Goal: Check status: Check status

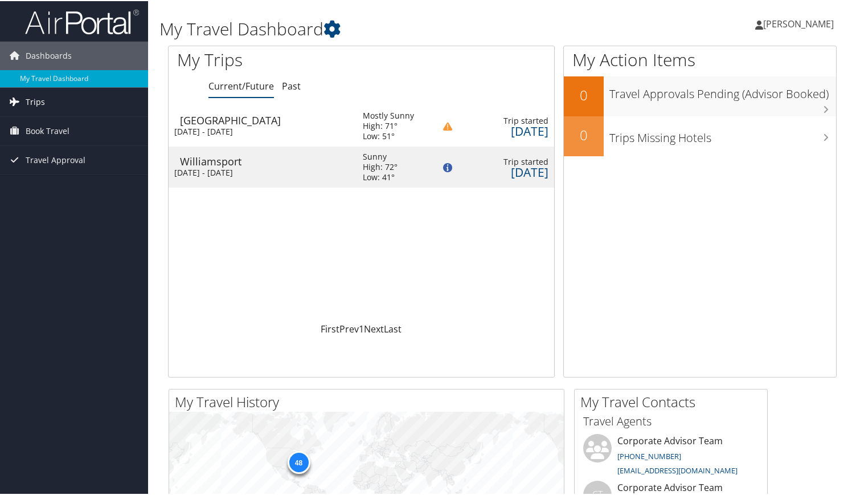
click at [49, 105] on link "Trips" at bounding box center [74, 101] width 148 height 28
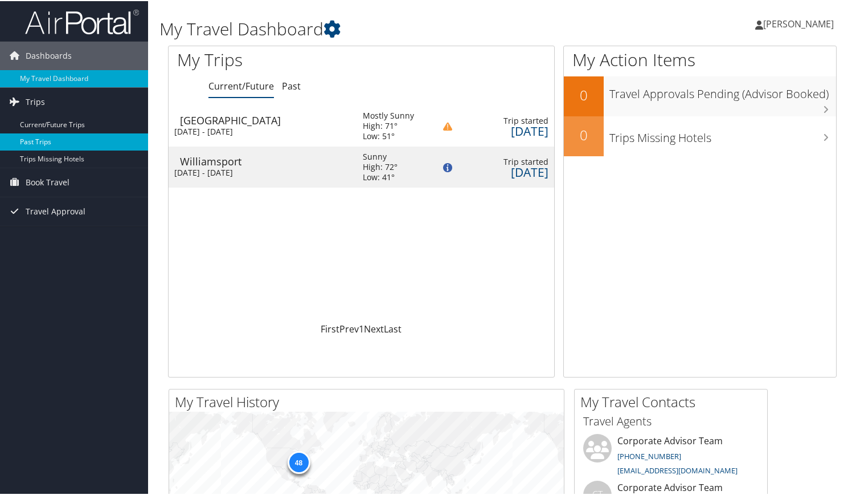
click at [56, 142] on link "Past Trips" at bounding box center [74, 140] width 148 height 17
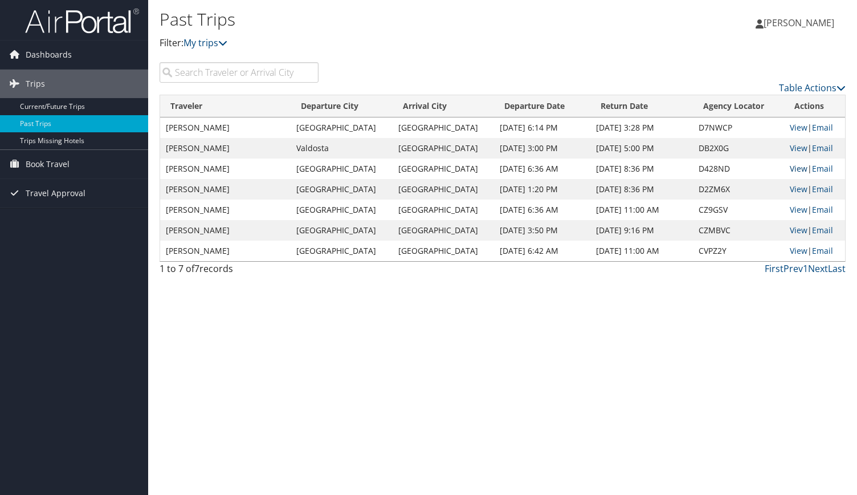
click at [790, 167] on link "View" at bounding box center [799, 168] width 18 height 11
click at [790, 169] on link "View" at bounding box center [799, 168] width 18 height 11
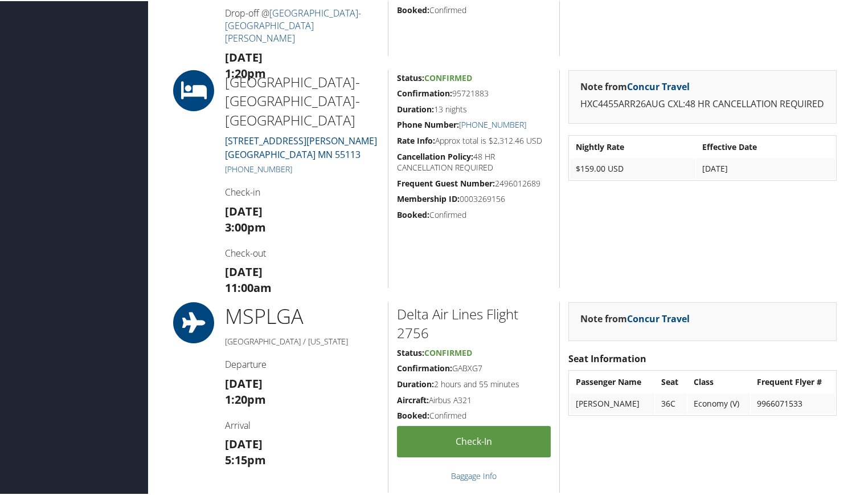
scroll to position [768, 0]
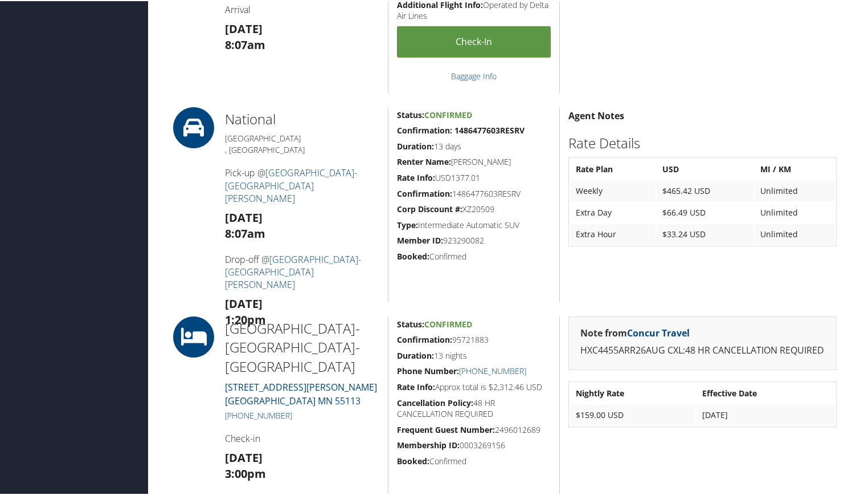
scroll to position [516, 0]
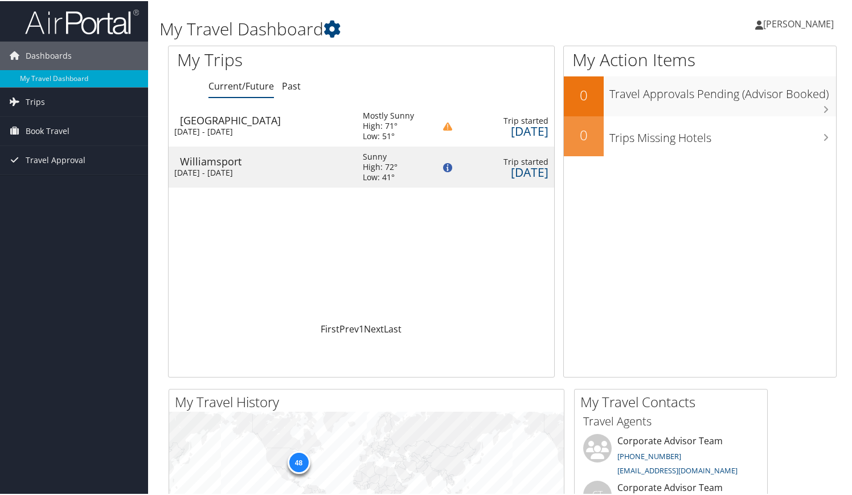
click at [264, 173] on div "[DATE] - [DATE]" at bounding box center [260, 171] width 172 height 10
click at [260, 130] on div "Sun 21 Sep 2025 - Sat 4 Oct 2025" at bounding box center [260, 130] width 172 height 10
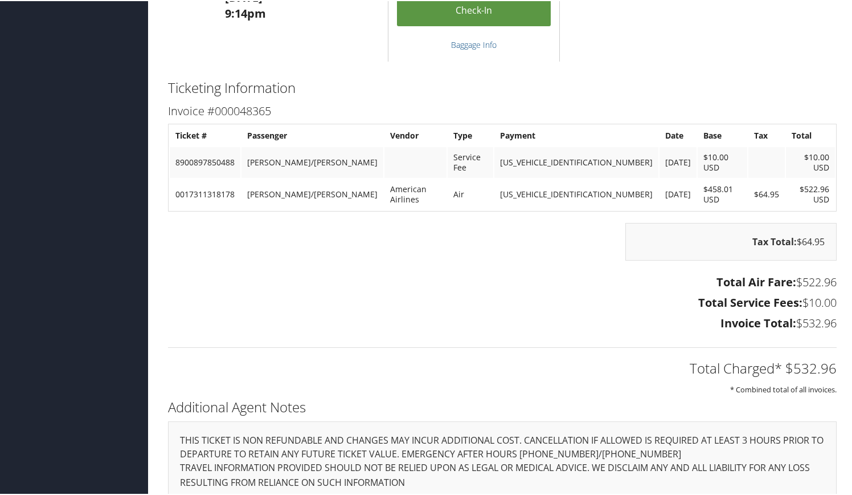
scroll to position [1442, 0]
